Goal: Task Accomplishment & Management: Complete application form

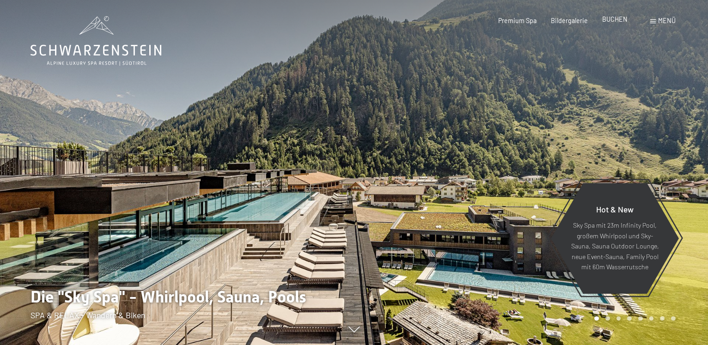
click at [612, 19] on span "BUCHEN" at bounding box center [614, 19] width 25 height 8
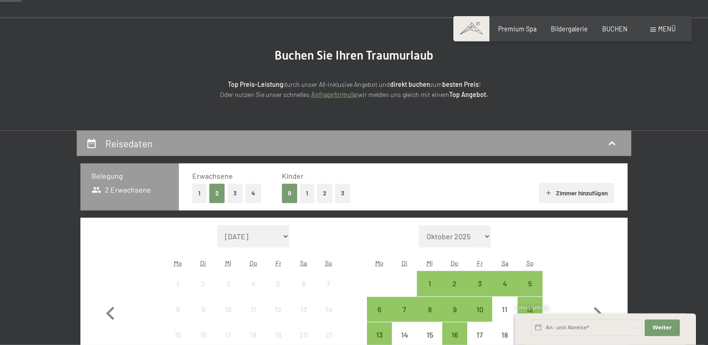
scroll to position [94, 0]
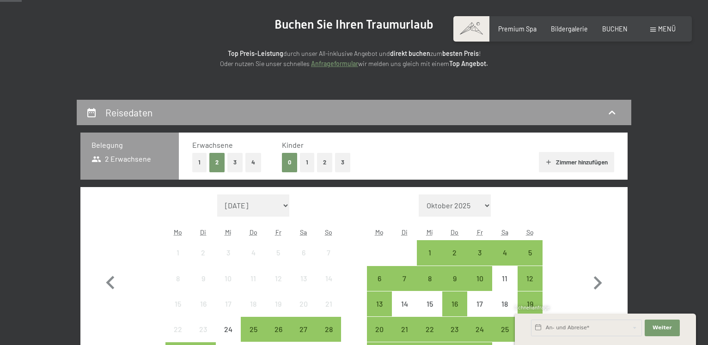
click at [252, 161] on button "4" at bounding box center [253, 162] width 16 height 19
click at [347, 164] on button "3" at bounding box center [342, 162] width 15 height 19
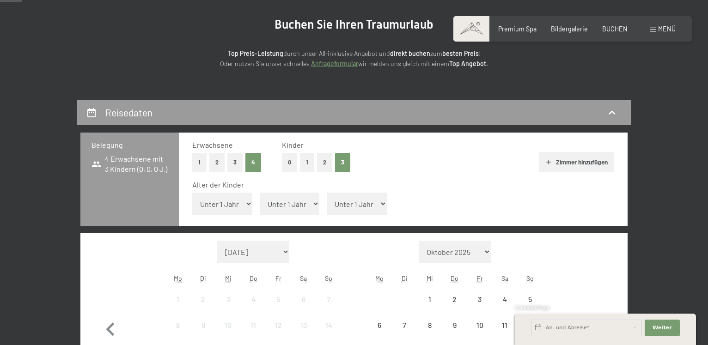
click at [545, 160] on icon "button" at bounding box center [548, 161] width 7 height 7
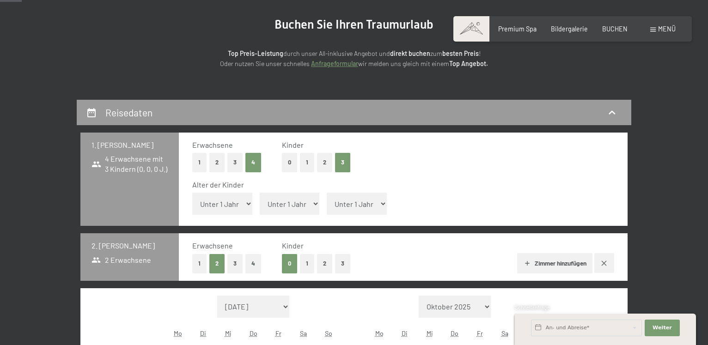
click at [234, 164] on button "3" at bounding box center [234, 162] width 15 height 19
click at [325, 264] on button "2" at bounding box center [324, 263] width 15 height 19
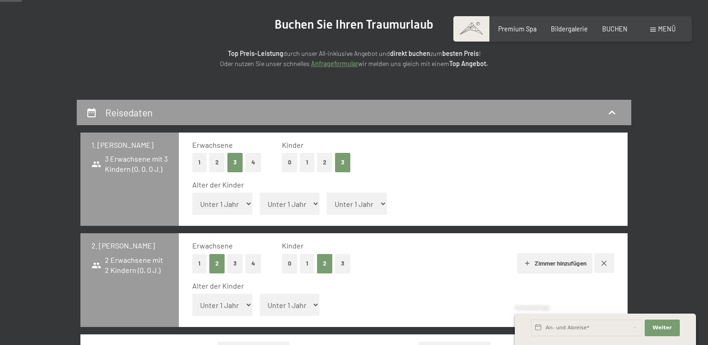
click at [192, 193] on select "Unter 1 Jahr 1 Jahr 2 Jahre 3 Jahre 4 Jahre 5 Jahre 6 Jahre 7 Jahre 8 Jahre 9 J…" at bounding box center [222, 204] width 60 height 22
click option "Unter 1 Jahr" at bounding box center [0, 0] width 0 height 0
click at [313, 203] on span "Einwilligung Marketing*" at bounding box center [302, 199] width 76 height 9
click at [260, 203] on input "Einwilligung Marketing*" at bounding box center [254, 199] width 9 height 9
click at [299, 203] on span "Einwilligung Marketing*" at bounding box center [302, 199] width 76 height 9
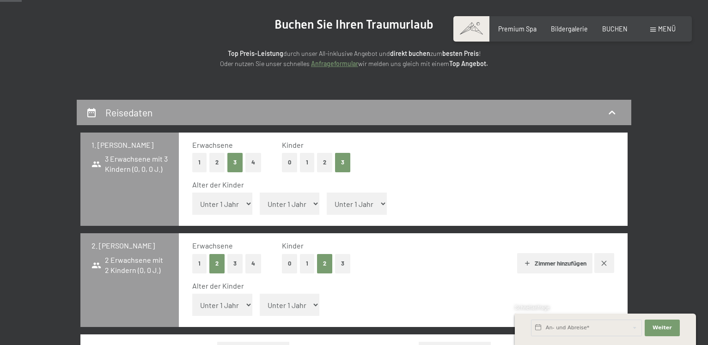
click at [260, 203] on input "Einwilligung Marketing*" at bounding box center [254, 199] width 9 height 9
click at [192, 193] on select "Unter 1 Jahr 1 Jahr 2 Jahre 3 Jahre 4 Jahre 5 Jahre 6 Jahre 7 Jahre 8 Jahre 9 J…" at bounding box center [222, 204] width 60 height 22
click option "Unter 1 Jahr" at bounding box center [0, 0] width 0 height 0
click at [295, 202] on span "Einwilligung Marketing*" at bounding box center [302, 199] width 76 height 9
click at [260, 202] on input "Einwilligung Marketing*" at bounding box center [254, 199] width 9 height 9
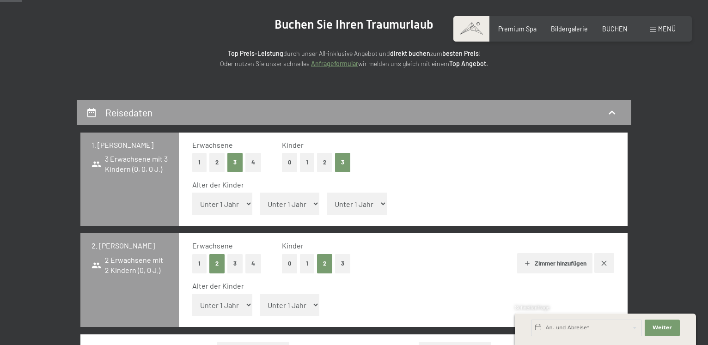
checkbox input "false"
click at [192, 193] on select "Unter 1 Jahr 1 Jahr 2 Jahre 3 Jahre 4 Jahre 5 Jahre 6 Jahre 7 Jahre 8 Jahre 9 J…" at bounding box center [222, 204] width 60 height 22
select select "9"
click option "9 Jahre" at bounding box center [0, 0] width 0 height 0
click at [311, 201] on span "Einwilligung Marketing*" at bounding box center [302, 199] width 76 height 9
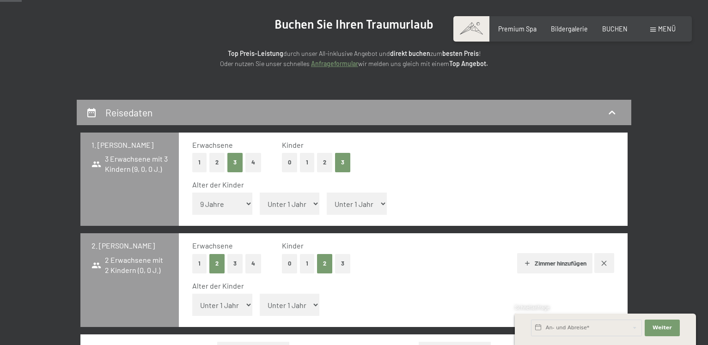
click at [260, 201] on input "Einwilligung Marketing*" at bounding box center [254, 199] width 9 height 9
checkbox input "false"
click at [260, 193] on select "Unter 1 Jahr 1 Jahr 2 Jahre 3 Jahre 4 Jahre 5 Jahre 6 Jahre 7 Jahre 8 Jahre 9 J…" at bounding box center [290, 204] width 60 height 22
select select "7"
click option "7 Jahre" at bounding box center [0, 0] width 0 height 0
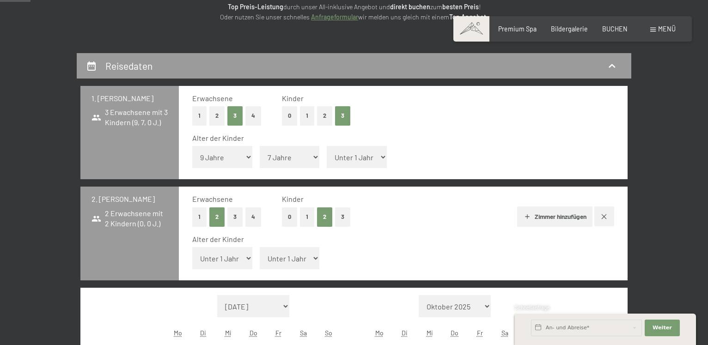
scroll to position [141, 0]
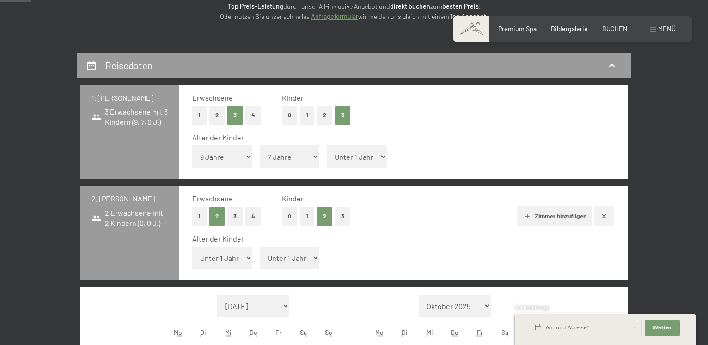
click at [192, 247] on select "Unter 1 Jahr 1 Jahr 2 Jahre 3 Jahre 4 Jahre 5 Jahre 6 Jahre 7 Jahre 8 Jahre 9 J…" at bounding box center [222, 258] width 60 height 22
select select "3"
click option "3 Jahre" at bounding box center [0, 0] width 0 height 0
click at [260, 247] on select "Unter 1 Jahr 1 Jahr 2 Jahre 3 Jahre 4 Jahre 5 Jahre 6 Jahre 7 Jahre 8 Jahre 9 J…" at bounding box center [290, 258] width 60 height 22
select select "1"
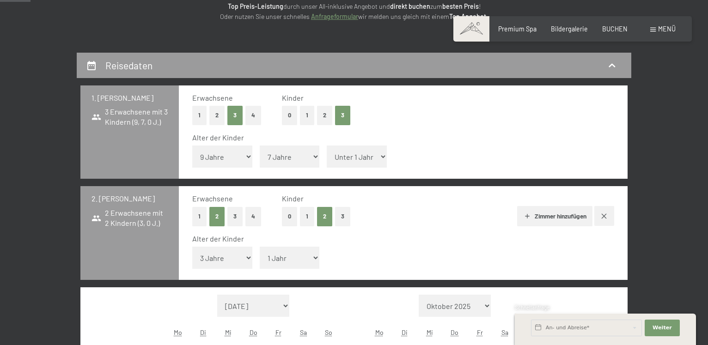
click option "1 Jahr" at bounding box center [0, 0] width 0 height 0
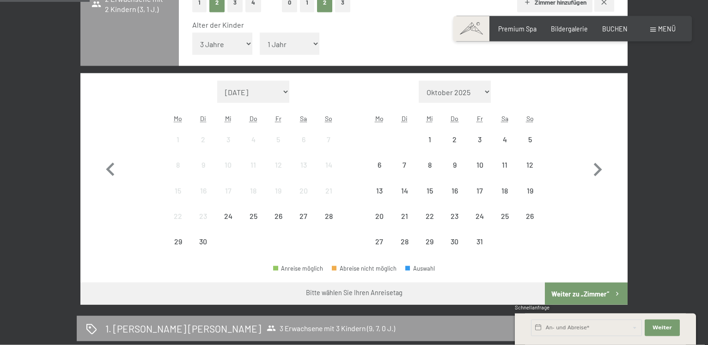
scroll to position [330, 0]
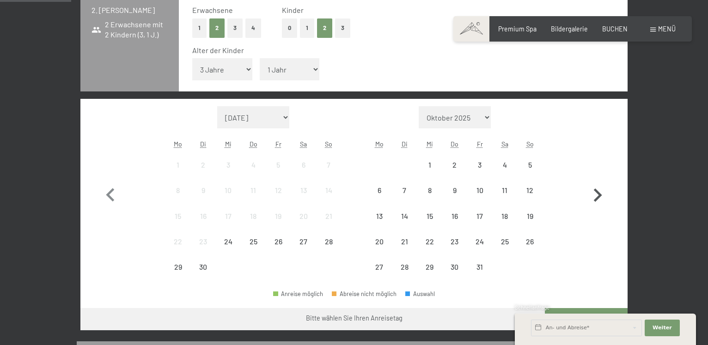
click at [599, 195] on icon "button" at bounding box center [598, 194] width 8 height 13
select select "2025-10-01"
select select "2025-11-01"
click at [599, 195] on icon "button" at bounding box center [598, 194] width 8 height 13
select select "2025-11-01"
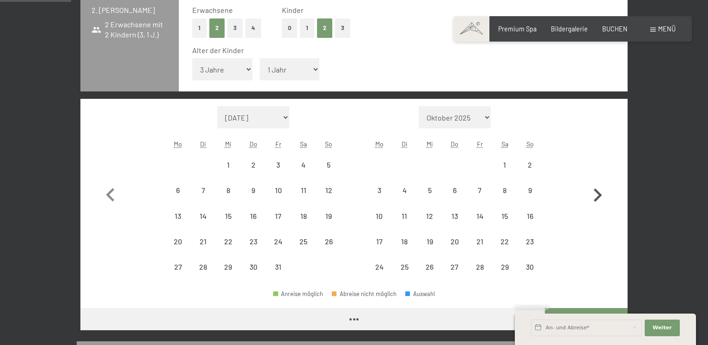
select select "2025-12-01"
select select "2025-11-01"
select select "2025-12-01"
click at [599, 195] on icon "button" at bounding box center [598, 194] width 8 height 13
select select "2025-12-01"
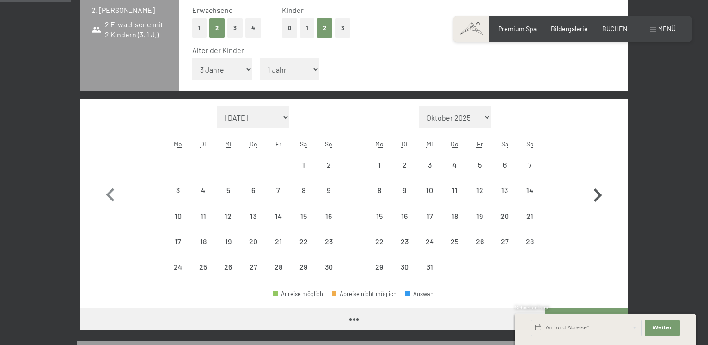
select select "2026-01-01"
select select "2025-12-01"
select select "2026-01-01"
click at [479, 268] on div "30" at bounding box center [479, 274] width 23 height 23
select select "2025-12-01"
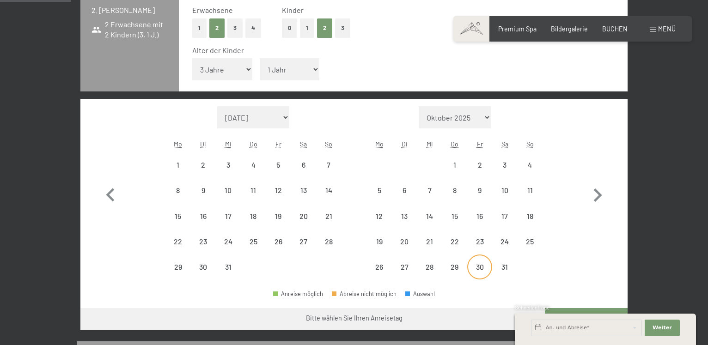
select select "2026-01-01"
click at [526, 265] on div at bounding box center [529, 267] width 25 height 25
click at [599, 191] on icon "button" at bounding box center [597, 195] width 27 height 27
select select "2026-01-01"
select select "2026-02-01"
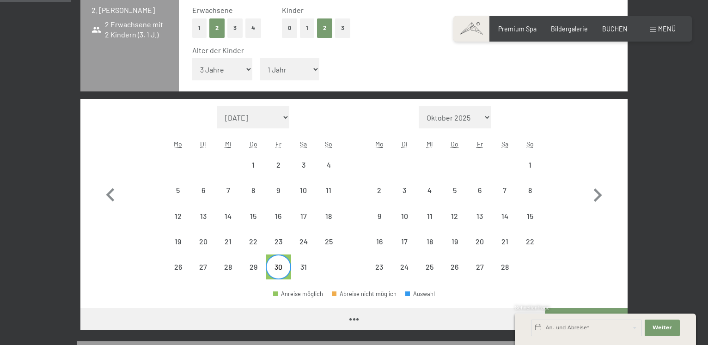
select select "2026-01-01"
select select "2026-02-01"
click at [531, 162] on div "1" at bounding box center [529, 172] width 23 height 23
select select "2026-01-01"
select select "2026-02-01"
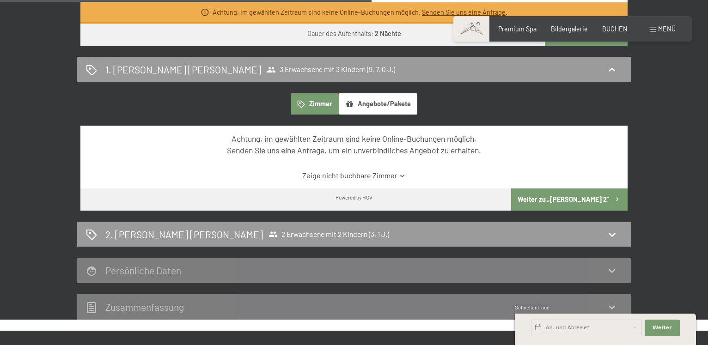
scroll to position [660, 0]
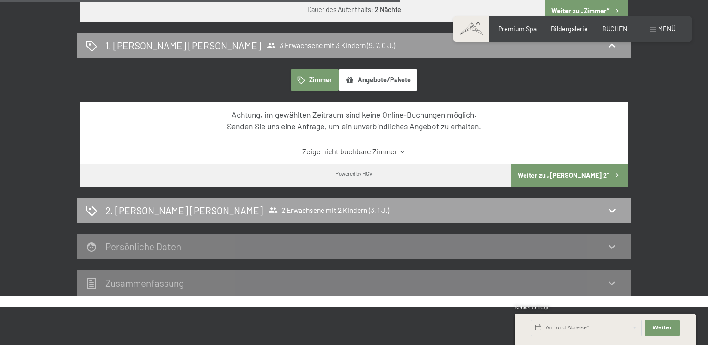
click at [610, 207] on icon at bounding box center [611, 210] width 11 height 11
select select "2026-01-01"
select select "2026-02-01"
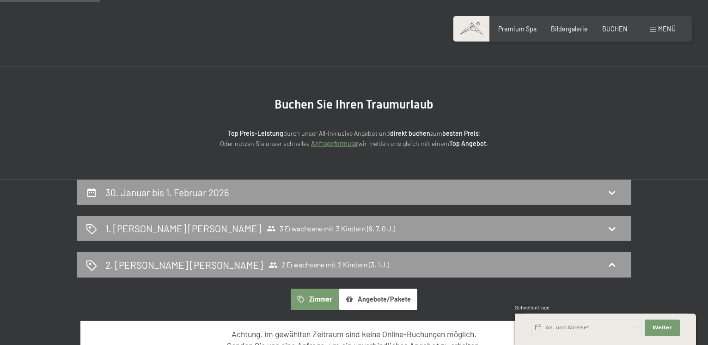
scroll to position [0, 0]
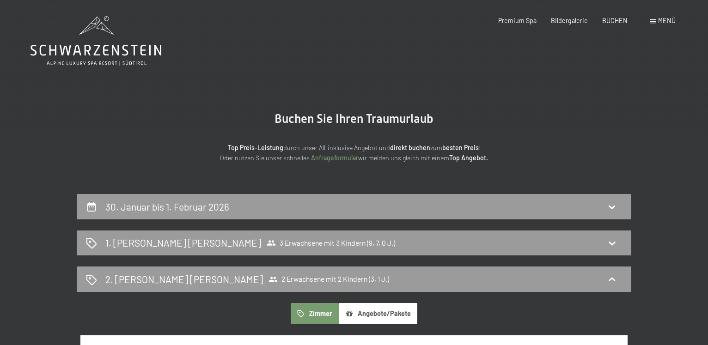
click at [342, 158] on link "Anfrageformular" at bounding box center [334, 158] width 47 height 8
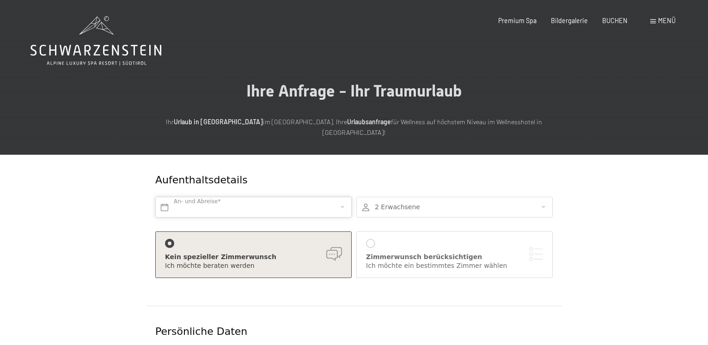
click at [341, 197] on input "text" at bounding box center [253, 207] width 196 height 21
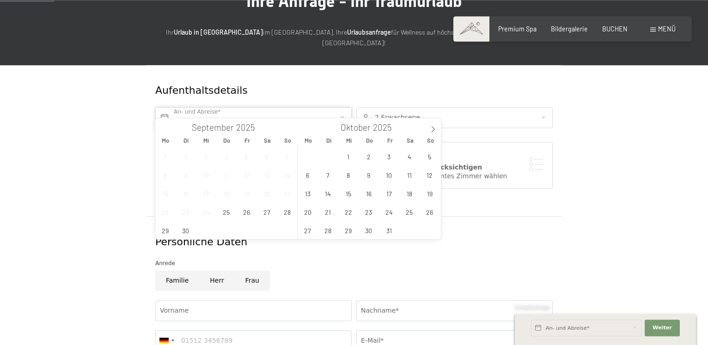
scroll to position [47, 0]
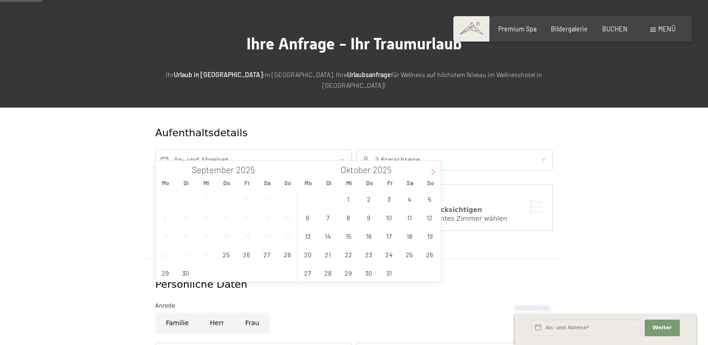
click at [434, 169] on icon at bounding box center [433, 172] width 6 height 6
type input "2026"
click at [390, 275] on span "30" at bounding box center [389, 273] width 18 height 18
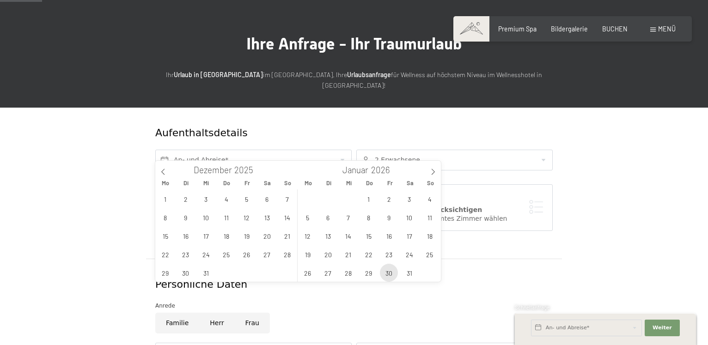
type input "Fr. 30.01.2026"
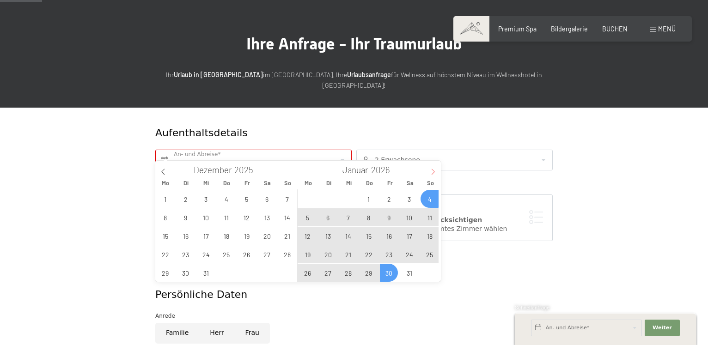
click at [436, 167] on span at bounding box center [433, 169] width 16 height 16
type input "2026"
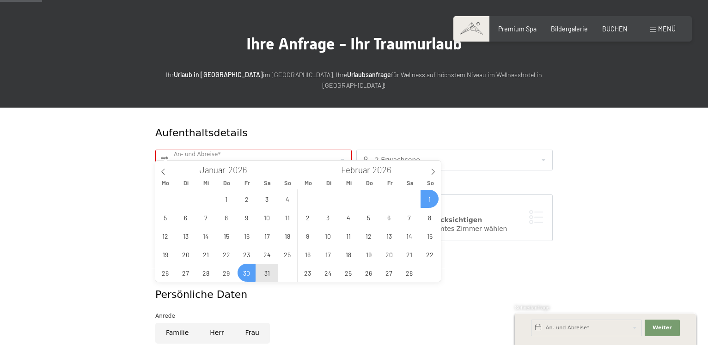
click at [428, 201] on span "1" at bounding box center [429, 199] width 18 height 18
type input "Fr. 30.01.2026 - So. 01.02.2026"
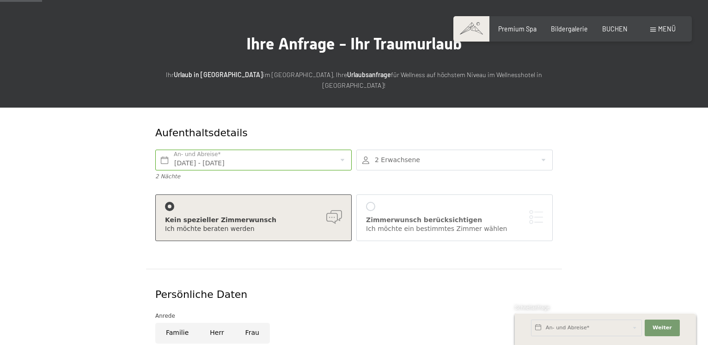
click at [546, 152] on div at bounding box center [454, 160] width 196 height 21
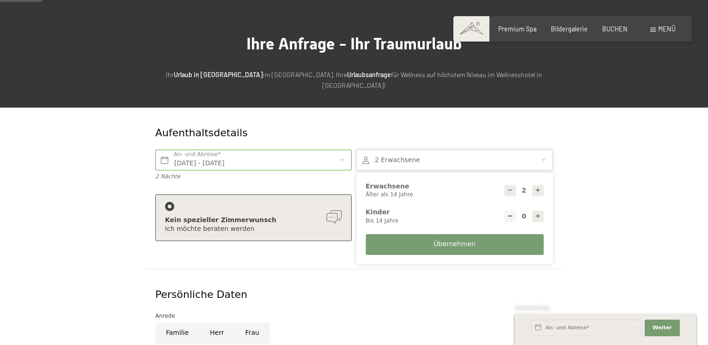
click at [538, 187] on icon at bounding box center [538, 190] width 6 height 6
type input "5"
click at [535, 213] on icon at bounding box center [538, 216] width 6 height 6
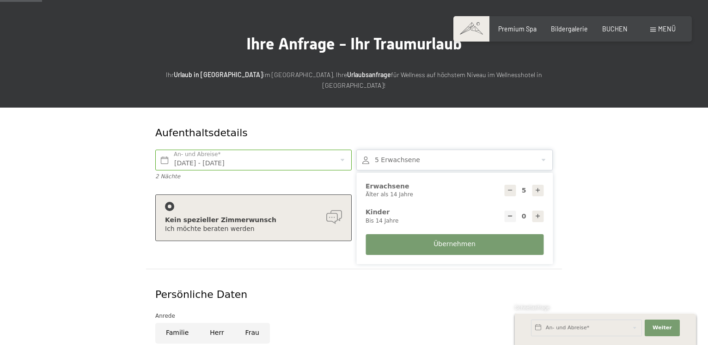
type input "1"
select select
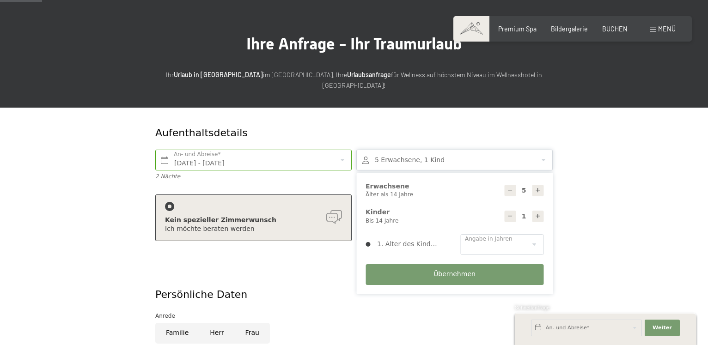
click at [535, 213] on icon at bounding box center [538, 216] width 6 height 6
type input "2"
select select
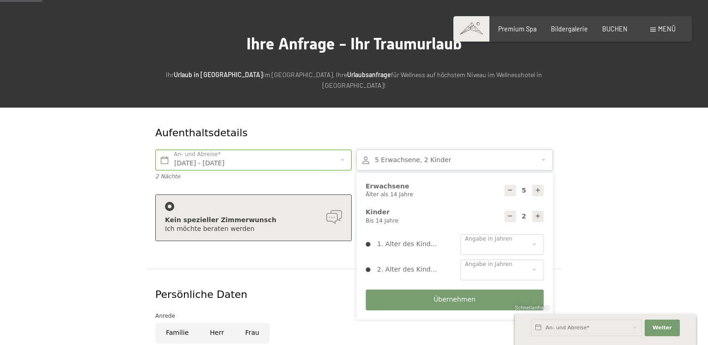
click at [535, 213] on icon at bounding box center [538, 216] width 6 height 6
type input "3"
select select
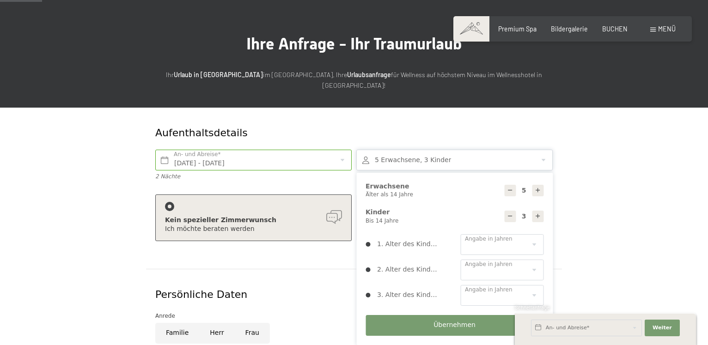
click at [535, 213] on icon at bounding box center [538, 216] width 6 height 6
type input "4"
select select
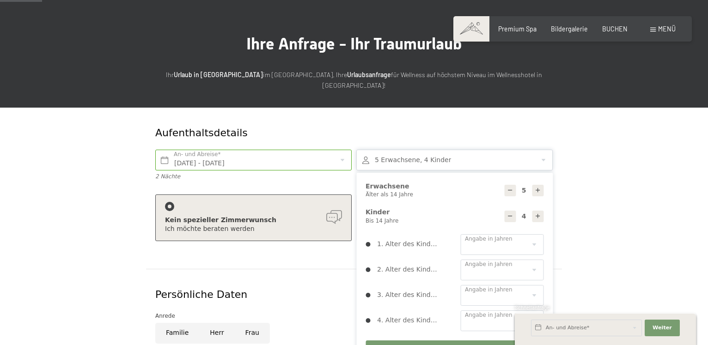
click at [535, 213] on icon at bounding box center [538, 216] width 6 height 6
type input "5"
select select
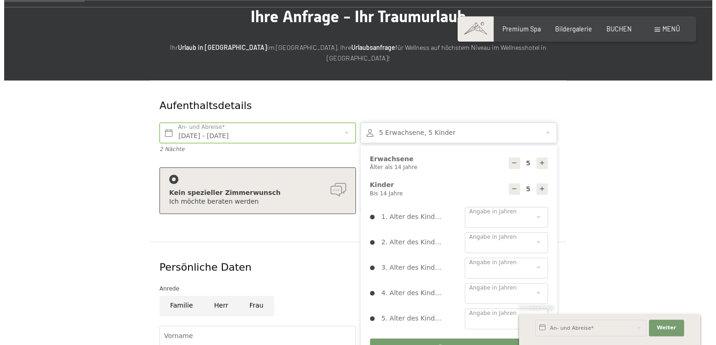
scroll to position [94, 0]
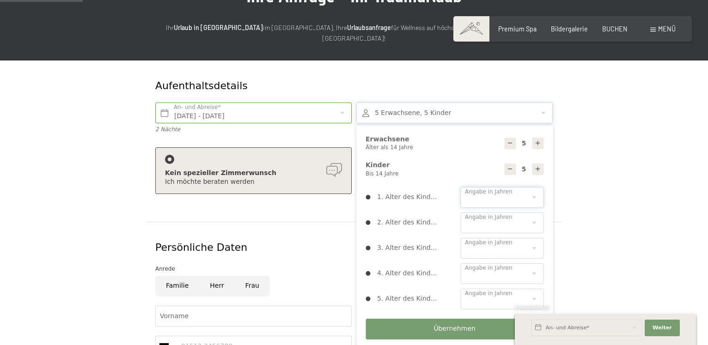
click at [460, 187] on select "0 1 2 3 4 5 6 7 8 9 10 11 12 13 14" at bounding box center [501, 197] width 83 height 21
select select "0"
click option "0" at bounding box center [0, 0] width 0 height 0
click at [460, 213] on select "0 1 2 3 4 5 6 7 8 9 10 11 12 13 14" at bounding box center [501, 223] width 83 height 21
select select "1"
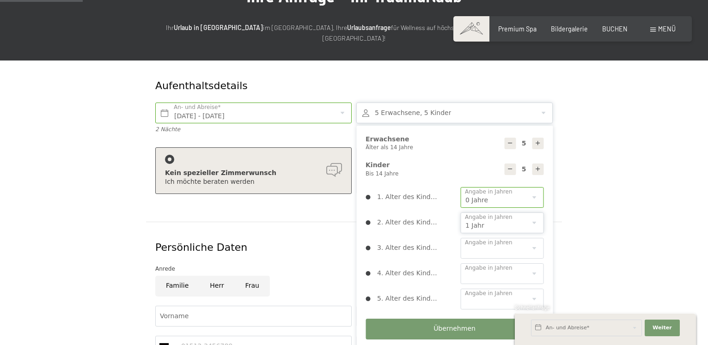
click option "1" at bounding box center [0, 0] width 0 height 0
click at [460, 238] on select "0 1 2 3 4 5 6 7 8 9 10 11 12 13 14" at bounding box center [501, 248] width 83 height 21
select select "3"
click option "3" at bounding box center [0, 0] width 0 height 0
click at [460, 263] on select "0 1 2 3 4 5 6 7 8 9 10 11 12 13 14" at bounding box center [501, 273] width 83 height 21
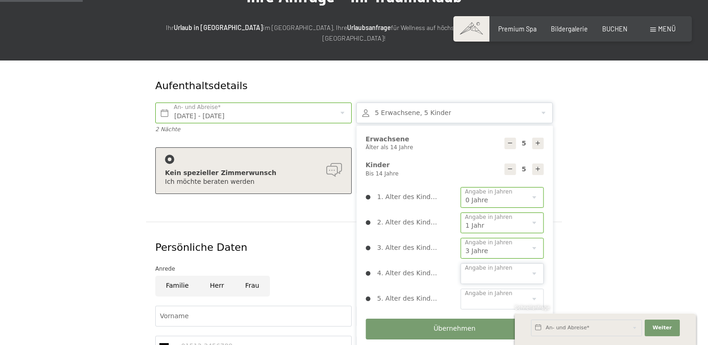
select select "7"
click option "7" at bounding box center [0, 0] width 0 height 0
click at [460, 289] on select "0 1 2 3 4 5 6 7 8 9 10 11 12 13 14" at bounding box center [501, 299] width 83 height 21
select select "9"
click option "9" at bounding box center [0, 0] width 0 height 0
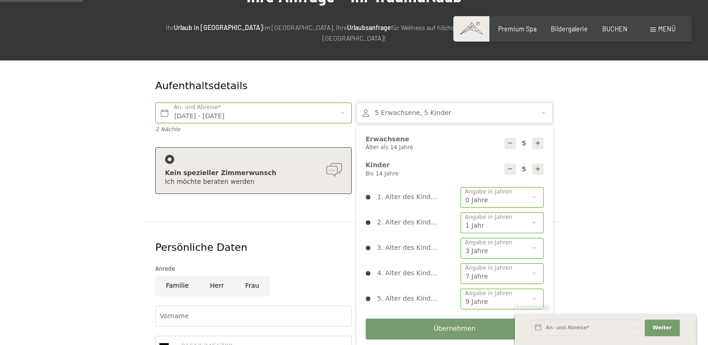
click at [474, 321] on button "Übernehmen" at bounding box center [454, 329] width 178 height 21
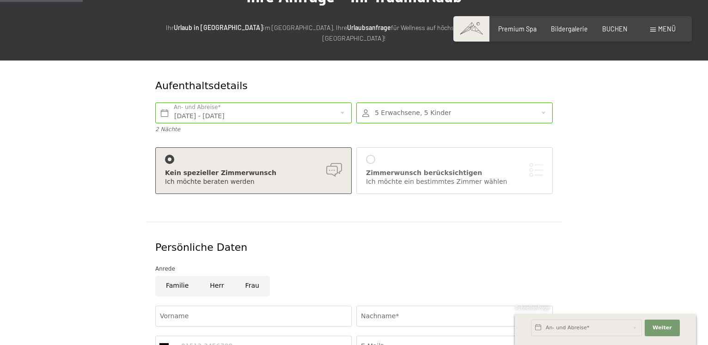
click at [369, 155] on div at bounding box center [370, 159] width 9 height 9
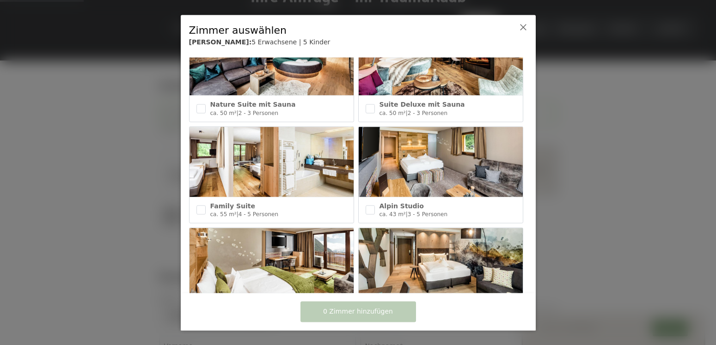
scroll to position [310, 0]
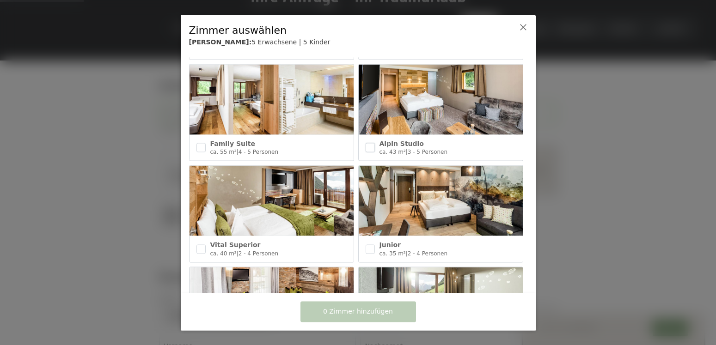
click at [368, 145] on input "checkbox" at bounding box center [369, 147] width 9 height 9
checkbox input "true"
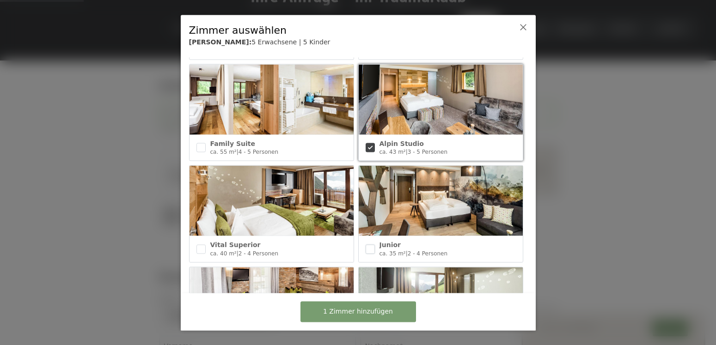
click at [367, 248] on input "checkbox" at bounding box center [369, 248] width 9 height 9
checkbox input "true"
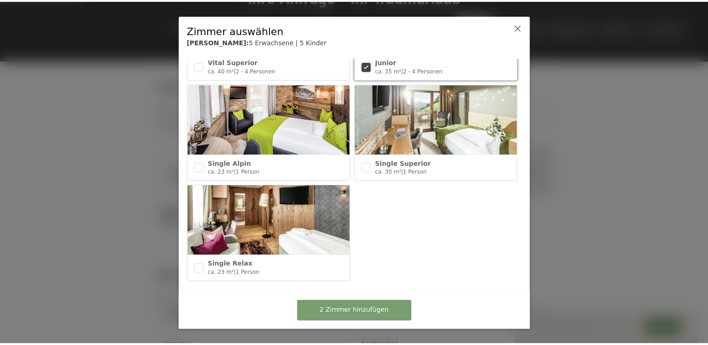
scroll to position [494, 0]
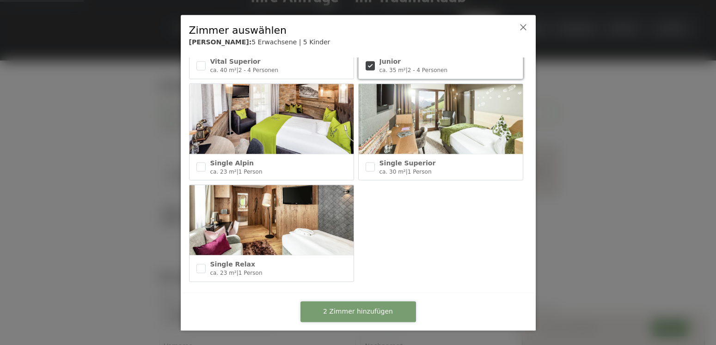
click at [354, 312] on span "2 Zimmer hinzufügen" at bounding box center [358, 311] width 70 height 9
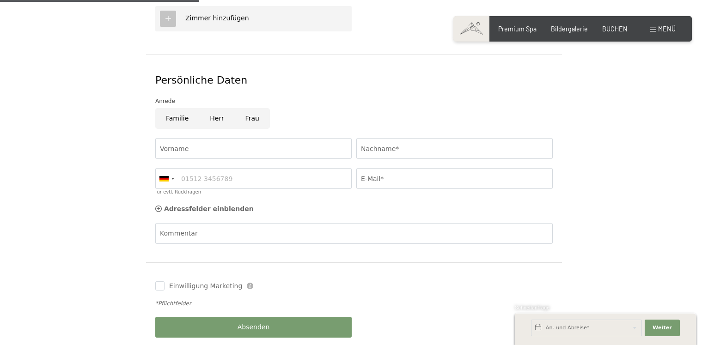
scroll to position [424, 0]
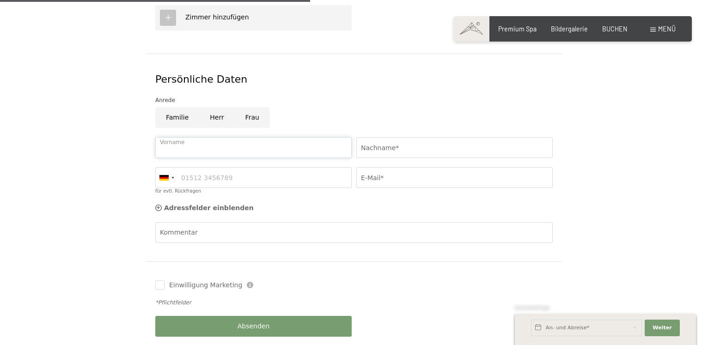
click at [265, 137] on input "Vorname" at bounding box center [253, 147] width 196 height 21
type input "Kunigunde"
click at [364, 137] on input "Nachname*" at bounding box center [454, 147] width 196 height 21
type input "Schwarz"
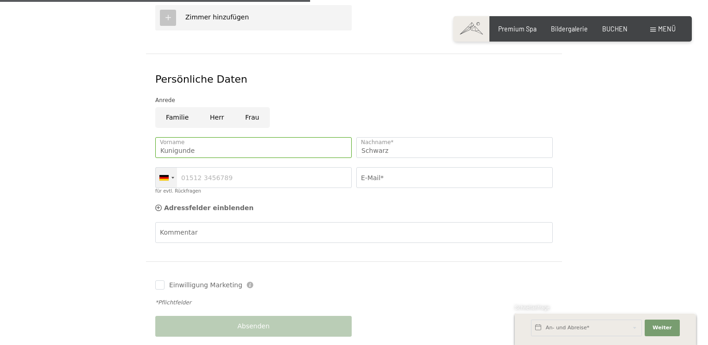
click at [170, 169] on div at bounding box center [166, 178] width 21 height 20
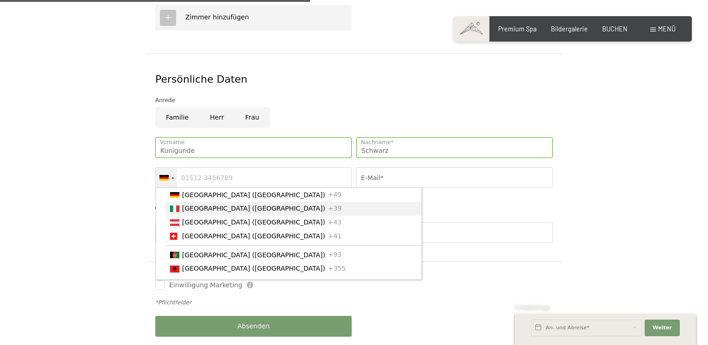
click at [188, 205] on span "[GEOGRAPHIC_DATA] ([GEOGRAPHIC_DATA])" at bounding box center [253, 208] width 143 height 7
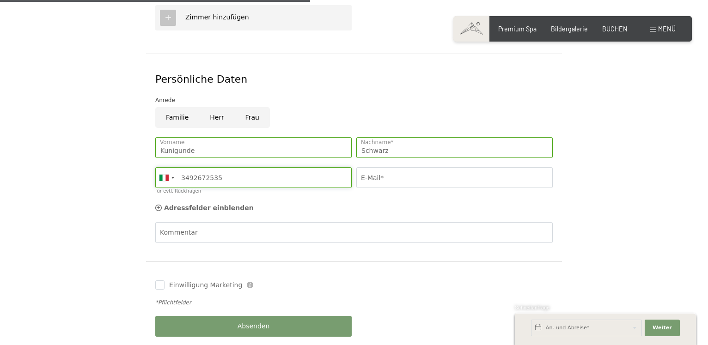
type input "3492672535"
click at [362, 167] on input "E-Mail*" at bounding box center [454, 177] width 196 height 21
type input "kuni.schw@gmail.com"
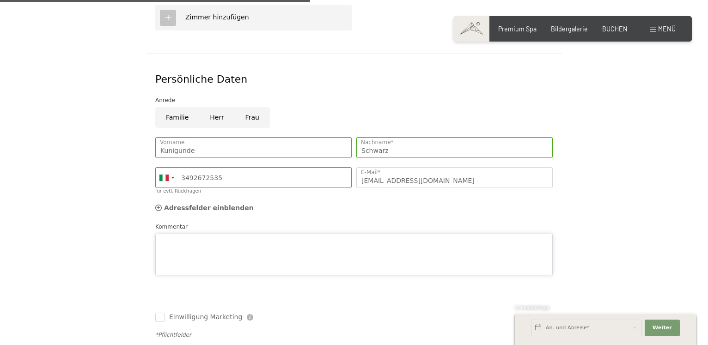
click at [241, 234] on textarea "Kommentar" at bounding box center [353, 255] width 397 height 42
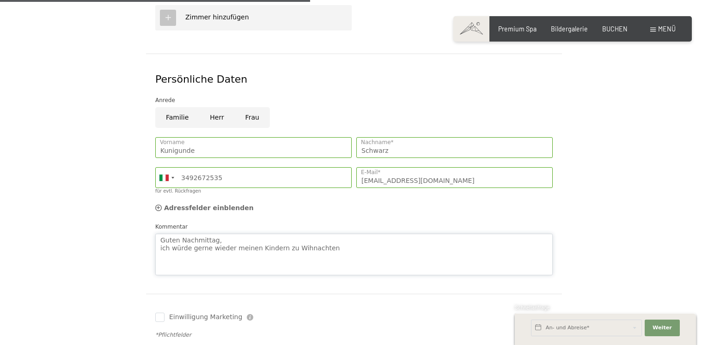
click at [290, 239] on textarea "Guten Nachmittag, ich würde gerne wieder meinen Kindern zu Wihnachten" at bounding box center [353, 255] width 397 height 42
click at [340, 241] on textarea "Guten Nachmittag, ich würde gerne wieder meinen Kindern zu Weihnachten" at bounding box center [353, 255] width 397 height 42
click at [480, 236] on textarea "Guten Nachmittag, ich würde gerne wieder meinen Kindern zu Weihnachten einen Au…" at bounding box center [353, 255] width 397 height 42
click at [486, 234] on textarea "Guten Nachmittag, ich würde gerne wieder meinen Kindern zu Weihnachten einen Au…" at bounding box center [353, 255] width 397 height 42
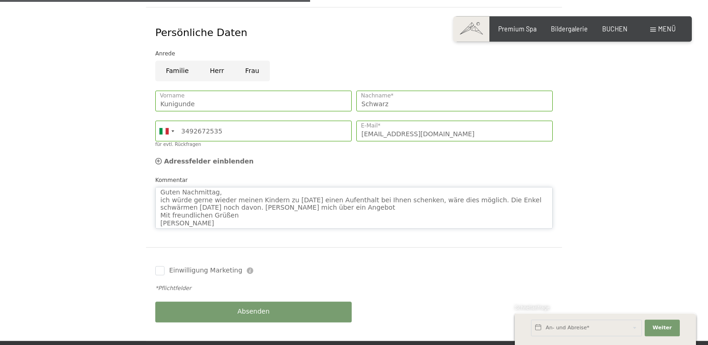
scroll to position [518, 0]
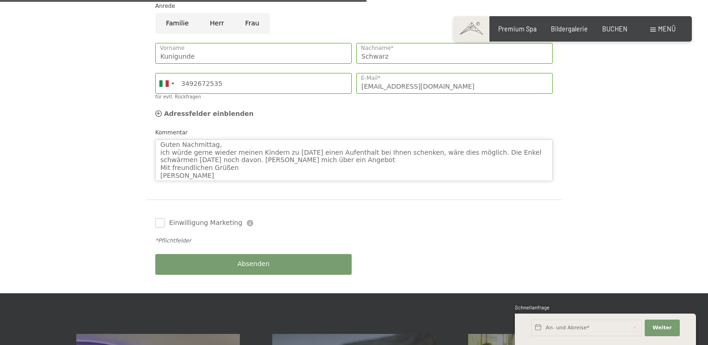
type textarea "Guten Nachmittag, ich würde gerne wieder meinen Kindern zu Weihnachten einen Au…"
click at [161, 219] on input "Einwilligung Marketing" at bounding box center [159, 223] width 9 height 9
checkbox input "true"
click at [250, 260] on span "Absenden" at bounding box center [253, 264] width 32 height 9
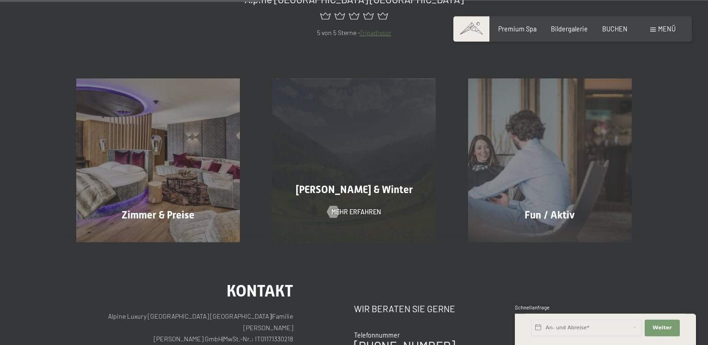
scroll to position [330, 0]
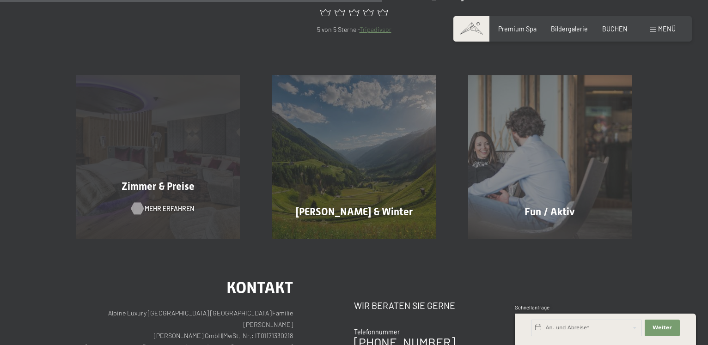
click at [175, 212] on span "Mehr erfahren" at bounding box center [169, 208] width 49 height 9
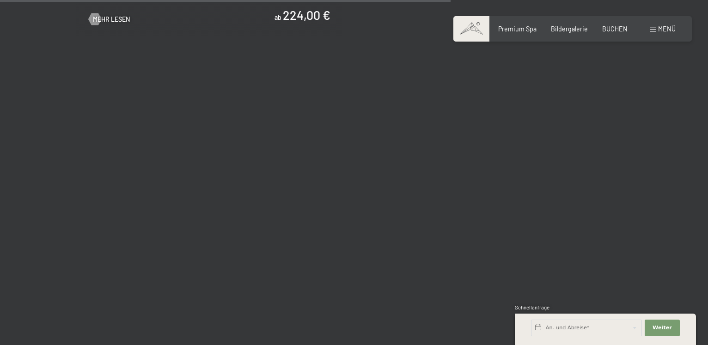
scroll to position [1885, 0]
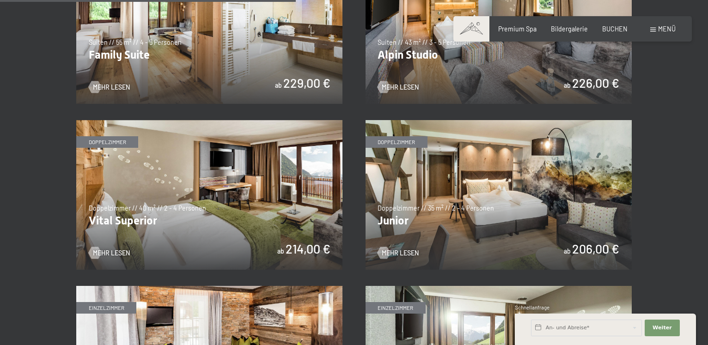
scroll to position [1083, 0]
